Goal: Task Accomplishment & Management: Manage account settings

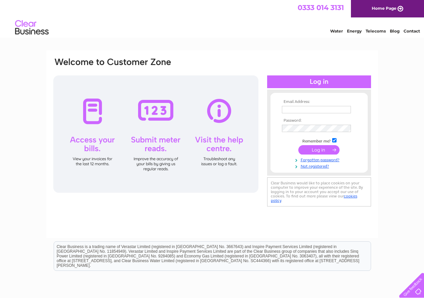
click at [294, 109] on input "text" at bounding box center [316, 109] width 69 height 7
type input "enquiries@brookhousefarm.com"
click at [318, 148] on input "submit" at bounding box center [319, 149] width 41 height 9
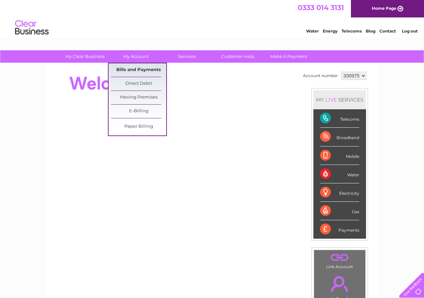
click at [129, 69] on link "Bills and Payments" at bounding box center [138, 69] width 55 height 13
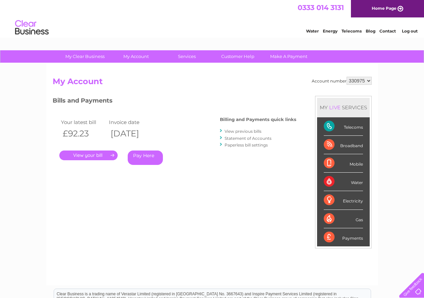
click at [88, 153] on link "." at bounding box center [88, 156] width 58 height 10
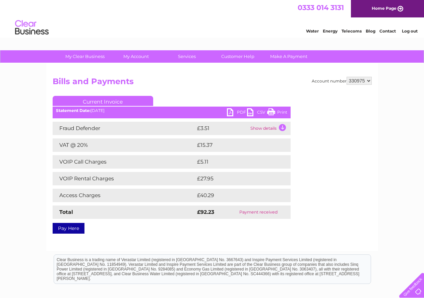
click at [408, 32] on link "Log out" at bounding box center [410, 31] width 16 height 5
